Goal: Check status: Check status

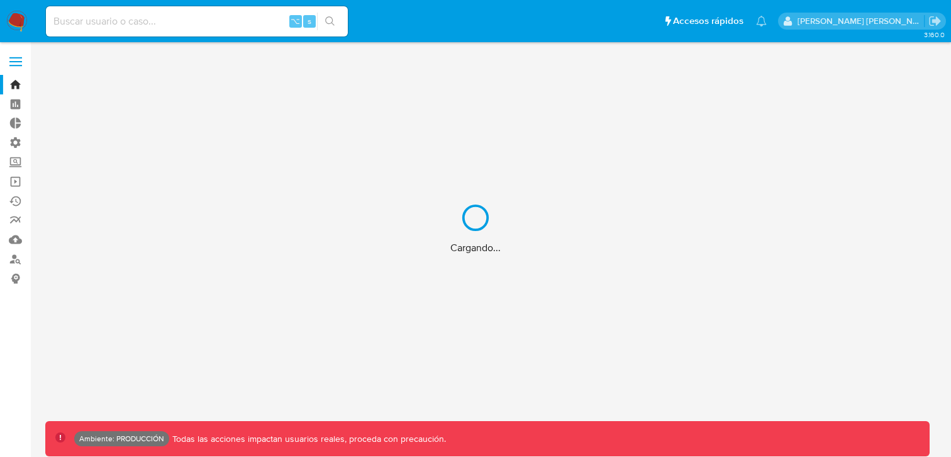
click at [114, 31] on div "Cargando..." at bounding box center [475, 228] width 951 height 457
click at [147, 13] on div "Cargando..." at bounding box center [475, 228] width 951 height 457
click at [154, 28] on div "Cargando..." at bounding box center [475, 228] width 951 height 457
click at [138, 19] on div "Cargando..." at bounding box center [475, 228] width 951 height 457
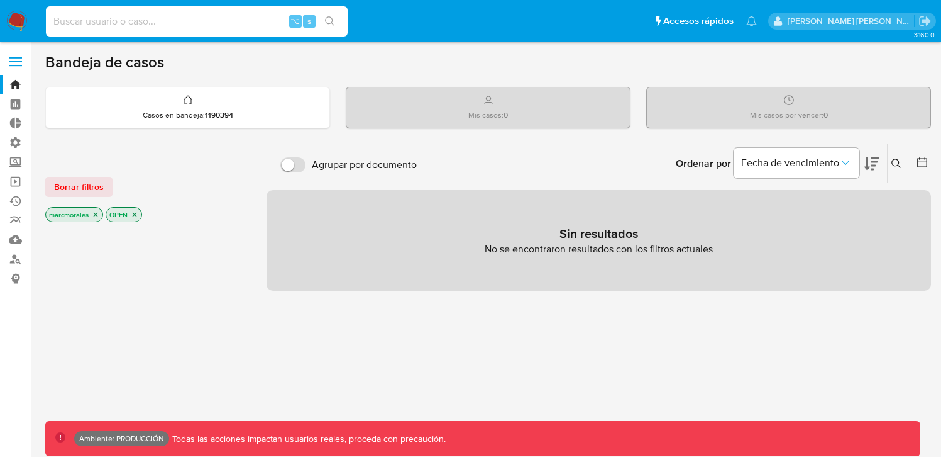
click at [101, 28] on input at bounding box center [197, 21] width 302 height 16
paste input "1310944714"
type input "1310944714"
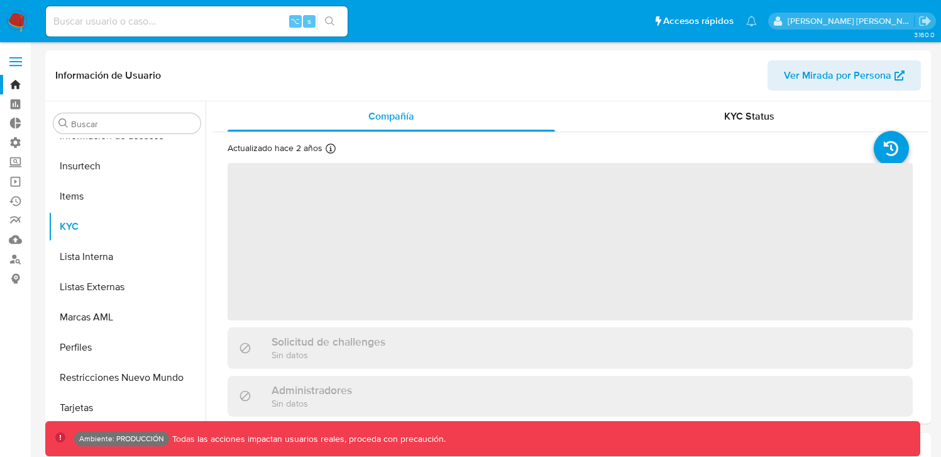
scroll to position [531, 0]
select select "10"
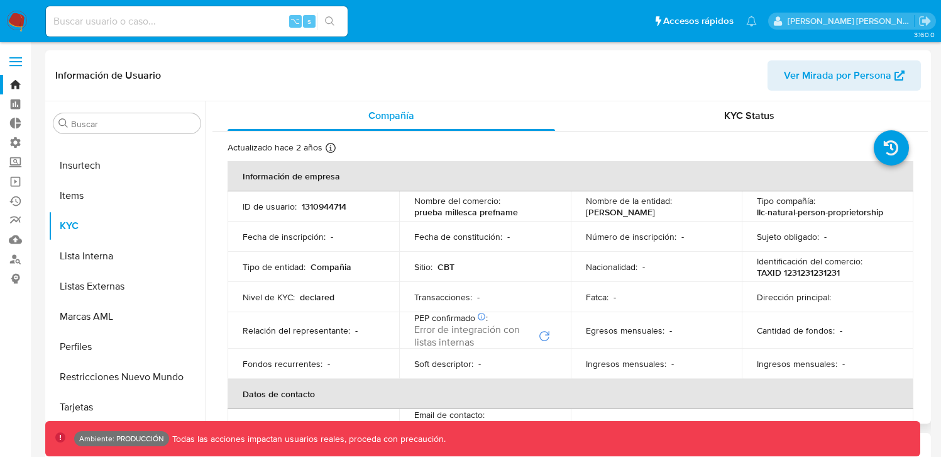
scroll to position [0, 0]
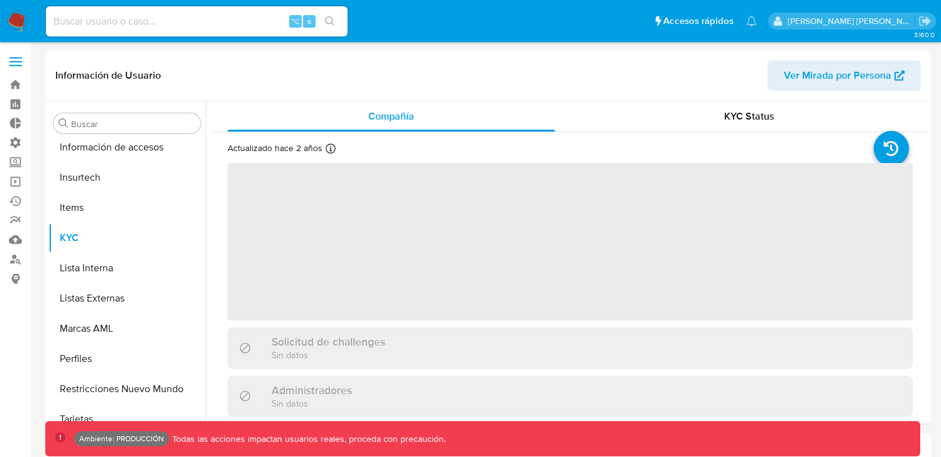
scroll to position [531, 0]
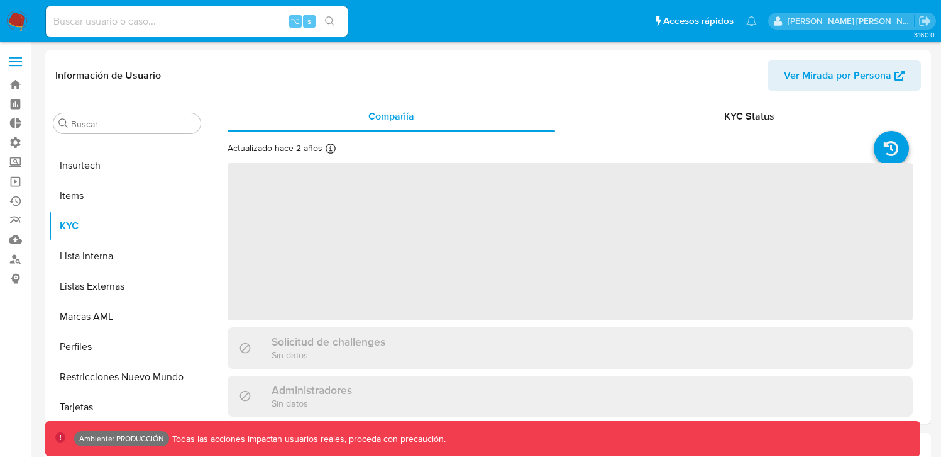
select select "10"
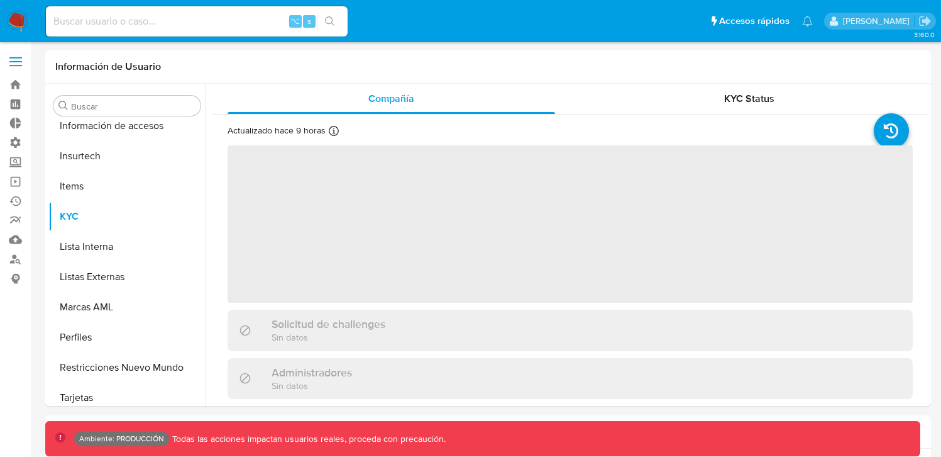
scroll to position [531, 0]
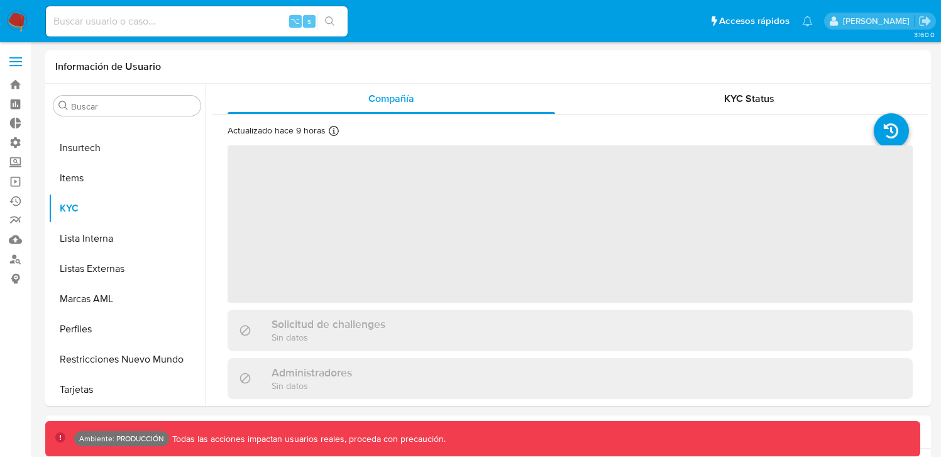
select select "10"
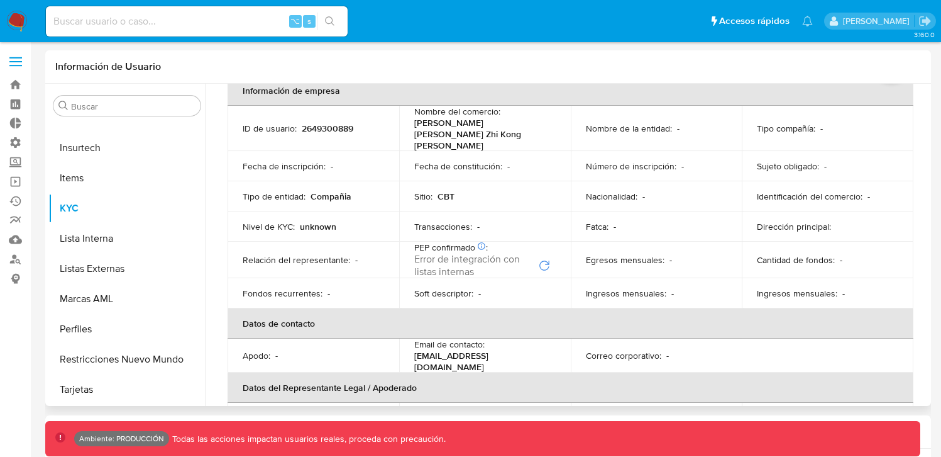
scroll to position [66, 0]
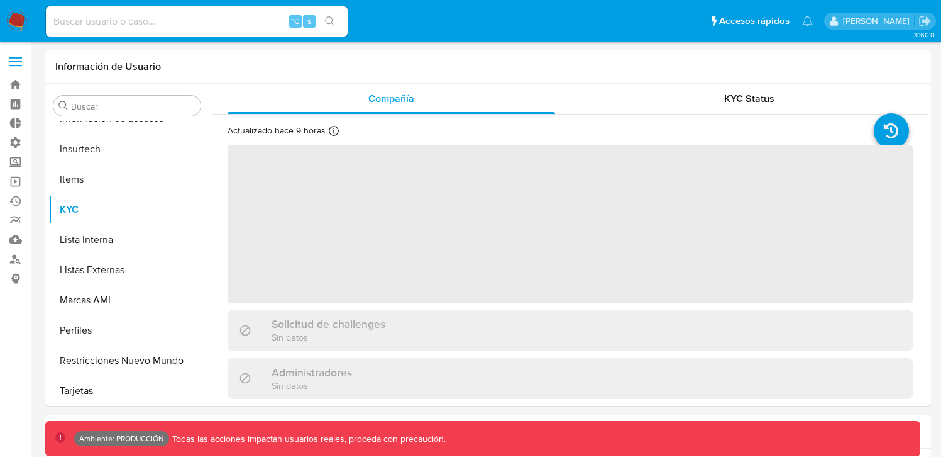
scroll to position [531, 0]
select select "10"
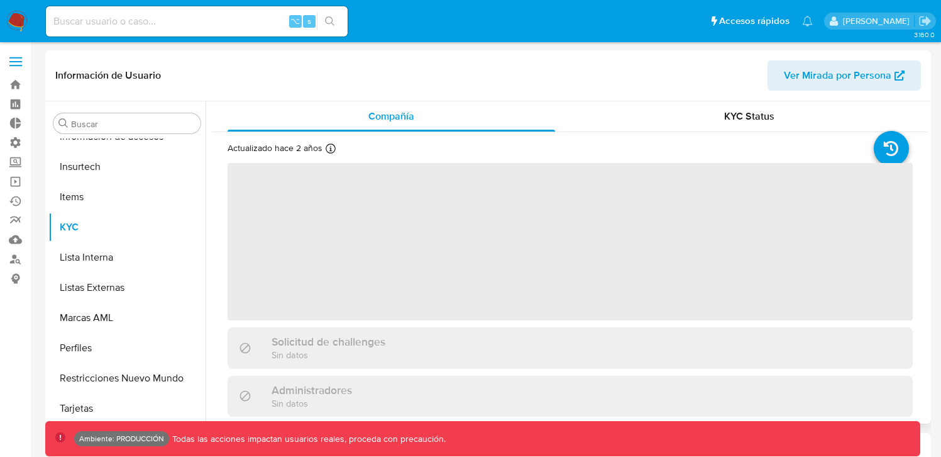
scroll to position [531, 0]
select select "10"
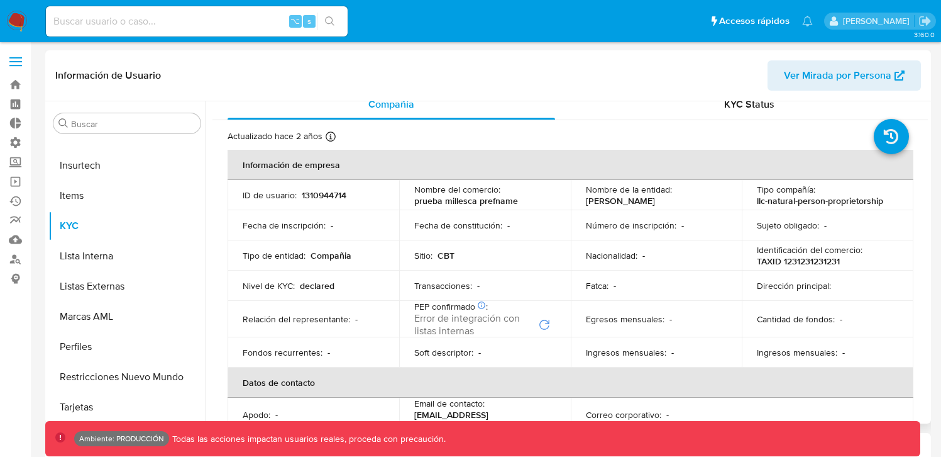
scroll to position [0, 0]
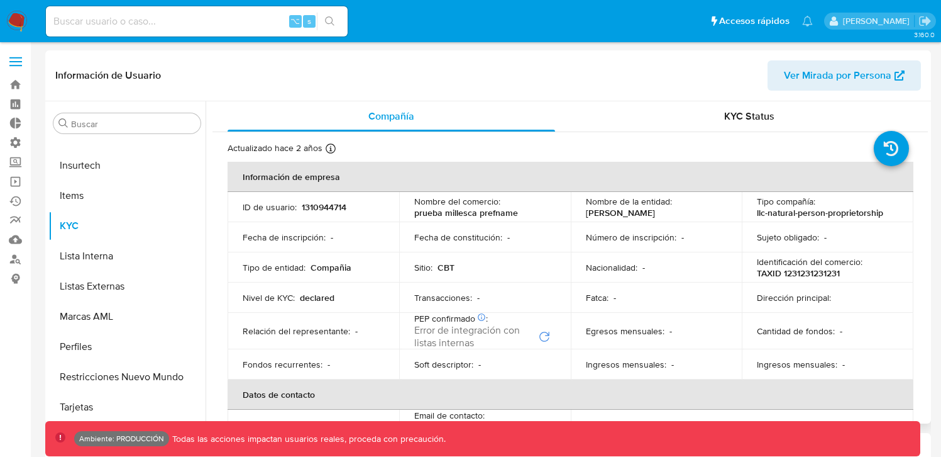
click at [725, 116] on span "KYC Status" at bounding box center [750, 116] width 50 height 14
